Goal: Task Accomplishment & Management: Manage account settings

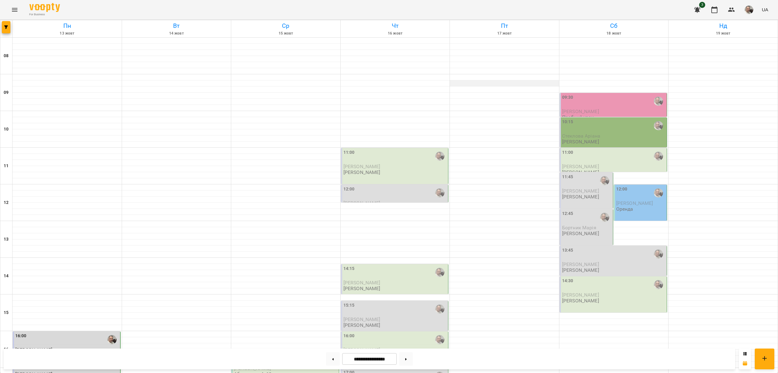
click at [557, 83] on div at bounding box center [504, 83] width 109 height 6
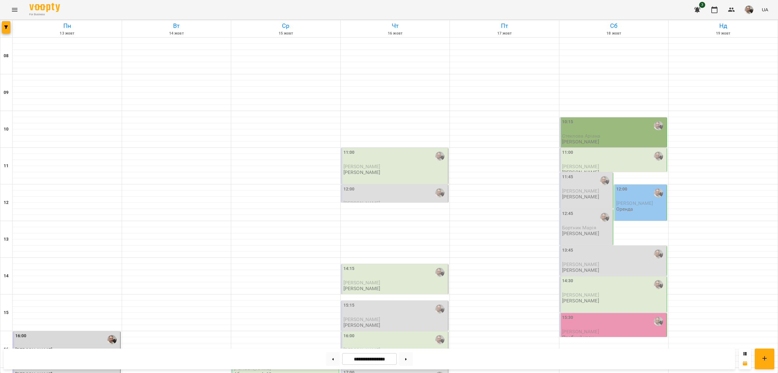
scroll to position [76, 0]
click at [586, 314] on div "15:30 Козловський Андрій Пробний урок" at bounding box center [614, 327] width 104 height 26
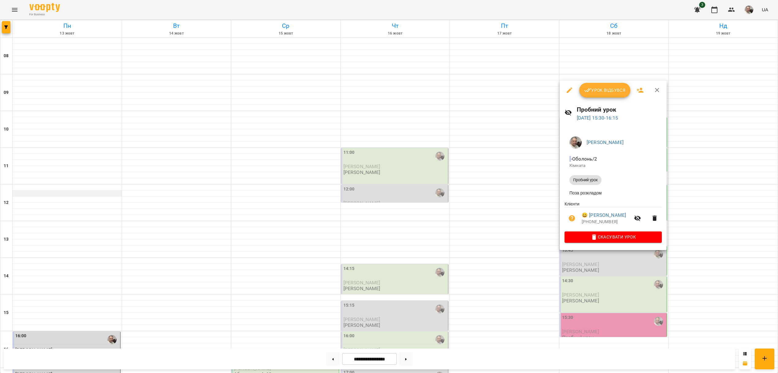
click at [115, 116] on div at bounding box center [389, 186] width 778 height 373
